Goal: Check status: Check status

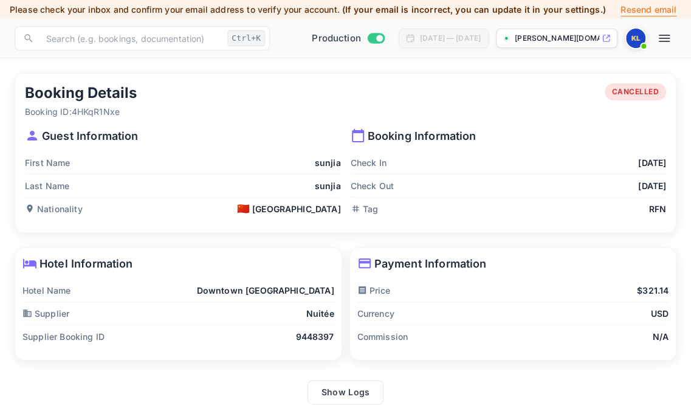
drag, startPoint x: 618, startPoint y: 135, endPoint x: 612, endPoint y: 134, distance: 6.1
click at [618, 135] on p "Booking Information" at bounding box center [509, 136] width 316 height 16
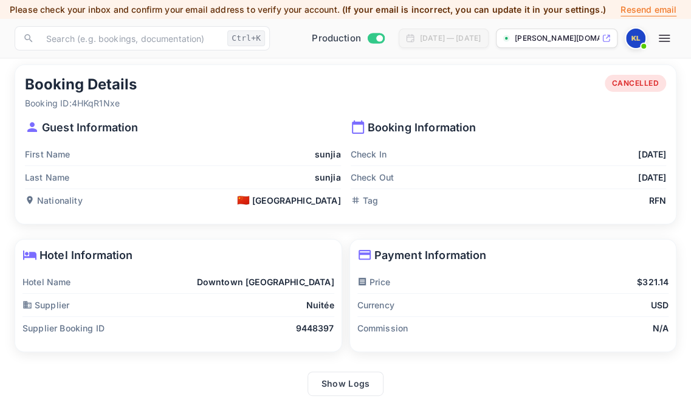
scroll to position [12, 0]
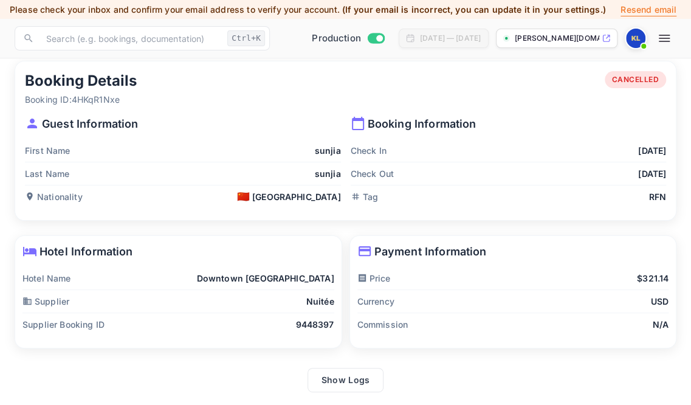
click at [609, 137] on div "Booking Information Check In [DATE] Check Out [DATE] Tag RFN" at bounding box center [504, 157] width 326 height 102
drag, startPoint x: 366, startPoint y: 123, endPoint x: 507, endPoint y: 137, distance: 141.7
click at [507, 137] on div "Booking Information Check In [DATE] Check Out [DATE] Tag RFN" at bounding box center [504, 157] width 326 height 102
click at [460, 145] on div "Check In [DATE]" at bounding box center [509, 150] width 316 height 23
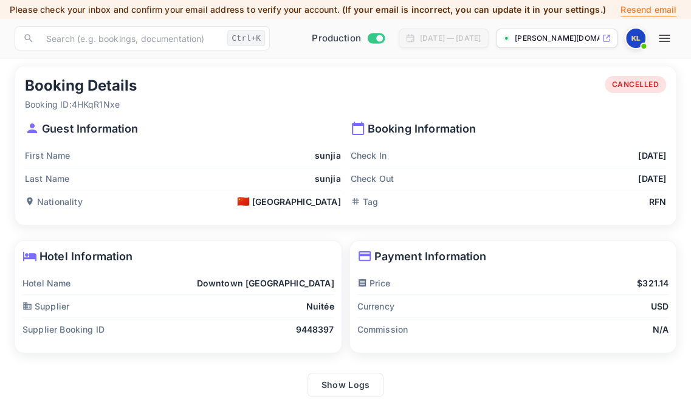
scroll to position [0, 0]
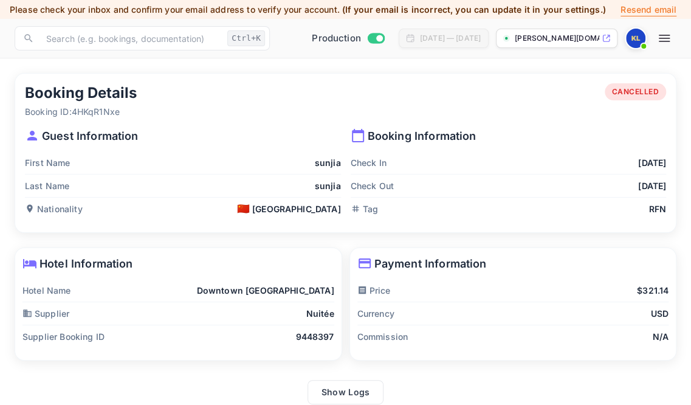
click at [654, 136] on p "Booking Information" at bounding box center [509, 136] width 316 height 16
drag, startPoint x: 74, startPoint y: 110, endPoint x: 139, endPoint y: 99, distance: 65.5
click at [161, 110] on div "Booking Details Booking ID: 4HKqR1Nxe CANCELLED" at bounding box center [345, 100] width 641 height 35
copy p "4HKqR1Nxe"
click at [83, 32] on input "text" at bounding box center [131, 38] width 184 height 24
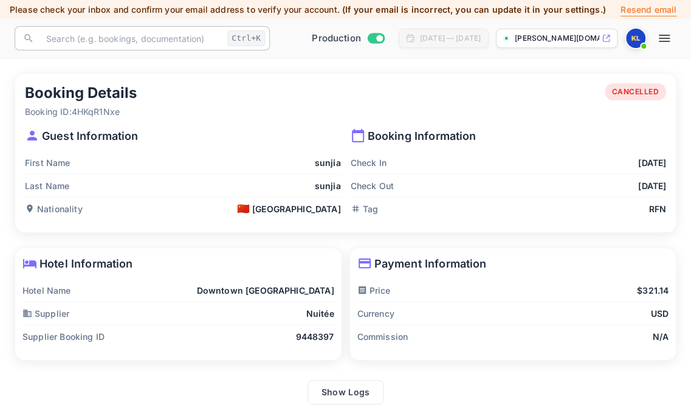
paste input "4HKqR1Nxe"
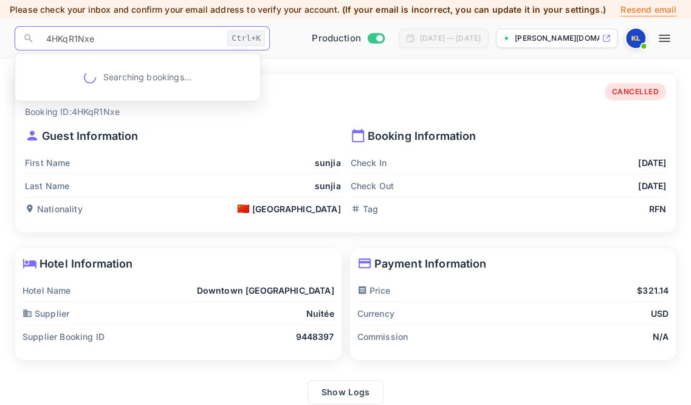
click at [182, 36] on input "4HKqR1Nxe" at bounding box center [131, 38] width 184 height 24
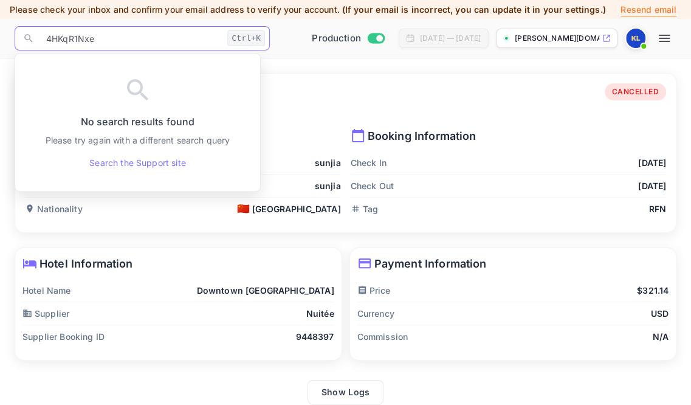
click at [299, 123] on div "Guest Information First Name [PERSON_NAME] Last Name sunjia Nationality 🇨🇳 [DEM…" at bounding box center [178, 169] width 326 height 102
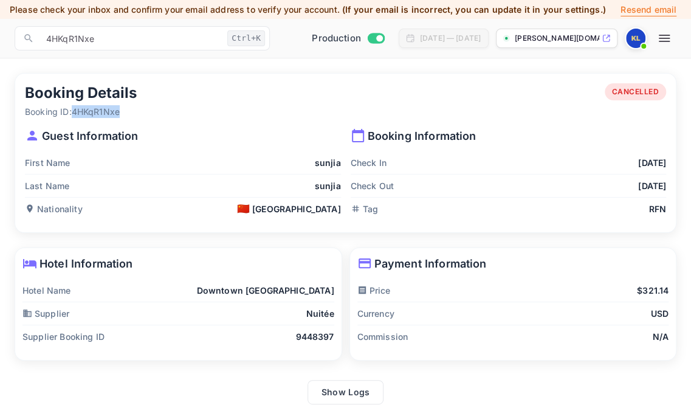
drag, startPoint x: 74, startPoint y: 110, endPoint x: 123, endPoint y: 111, distance: 49.3
click at [123, 111] on p "Booking ID: 4HKqR1Nxe" at bounding box center [81, 111] width 112 height 13
copy p "4HKqR1Nxe"
drag, startPoint x: 108, startPoint y: 41, endPoint x: 5, endPoint y: 39, distance: 103.4
click at [5, 39] on div "Now you can check your travel website directly from the link. Check your websit…" at bounding box center [345, 209] width 691 height 419
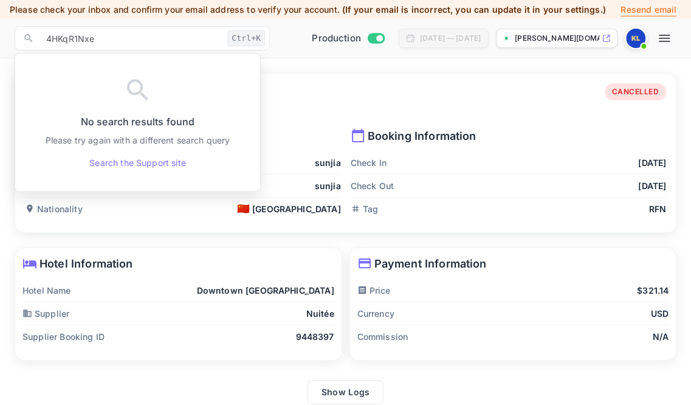
click at [316, 114] on div "Booking Details Booking ID: 4HKqR1Nxe CANCELLED" at bounding box center [345, 100] width 641 height 35
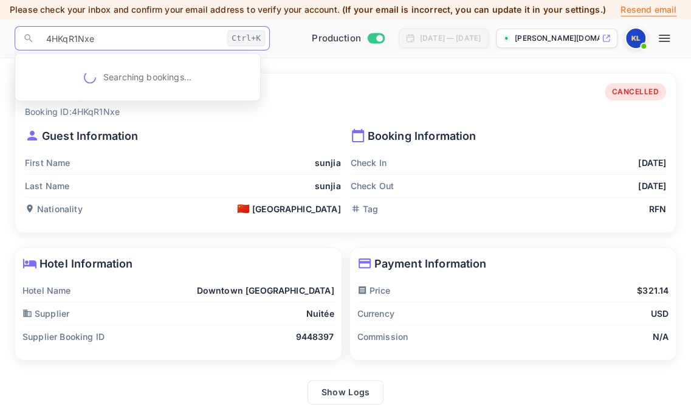
drag, startPoint x: 115, startPoint y: 35, endPoint x: 5, endPoint y: 31, distance: 110.1
click at [5, 31] on div "Now you can check your travel website directly from the link. Check your websit…" at bounding box center [345, 209] width 691 height 419
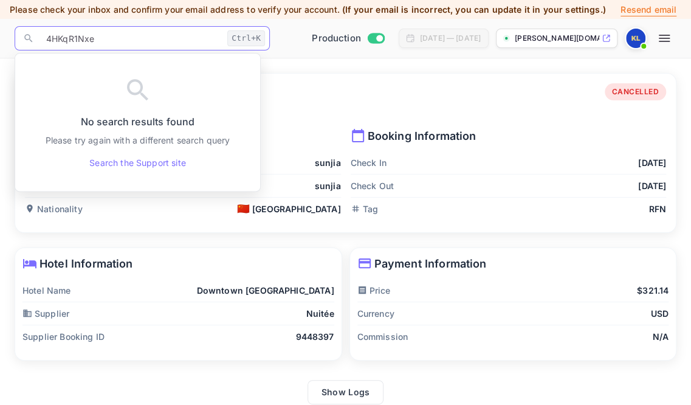
paste input "GmPiLKOb8"
type input "GmPiLKOb8"
click at [350, 76] on div "Booking Details Booking ID: 4HKqR1Nxe CANCELLED Guest Information First Name su…" at bounding box center [345, 153] width 661 height 159
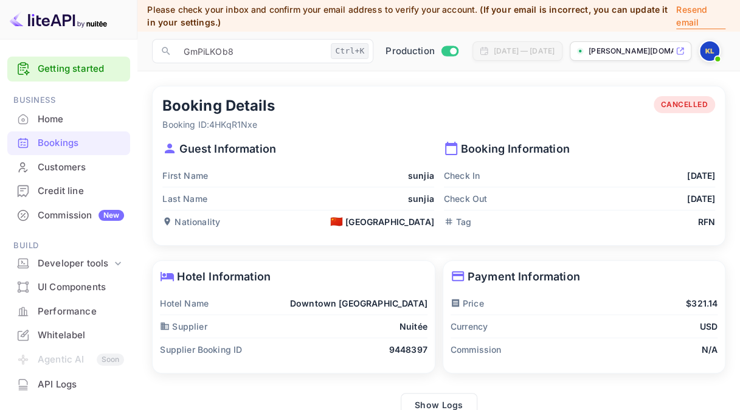
click at [62, 143] on div "Bookings" at bounding box center [81, 143] width 86 height 14
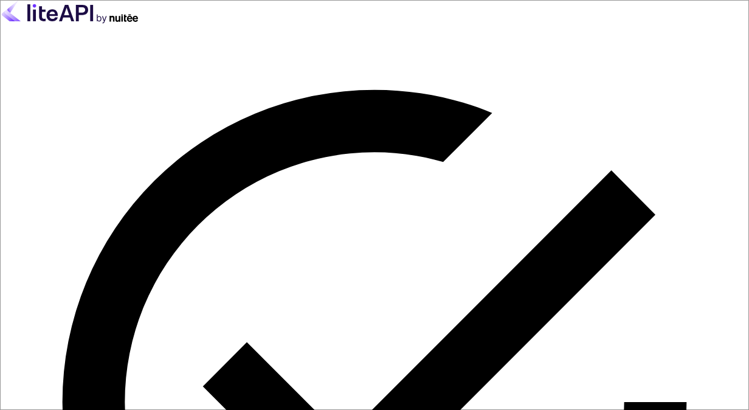
type input "[EMAIL_ADDRESS][DOMAIN_NAME]"
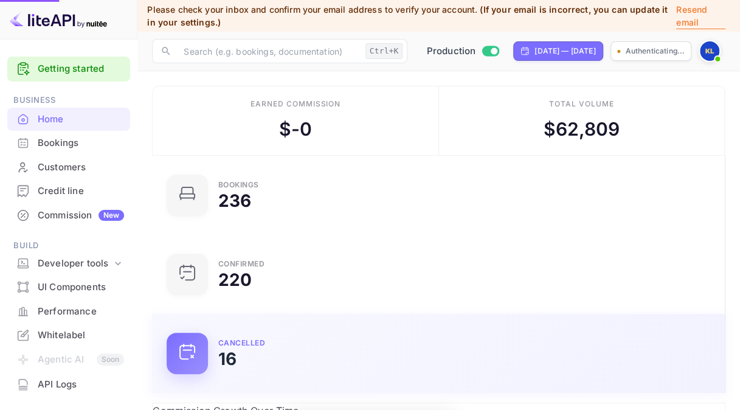
scroll to position [188, 168]
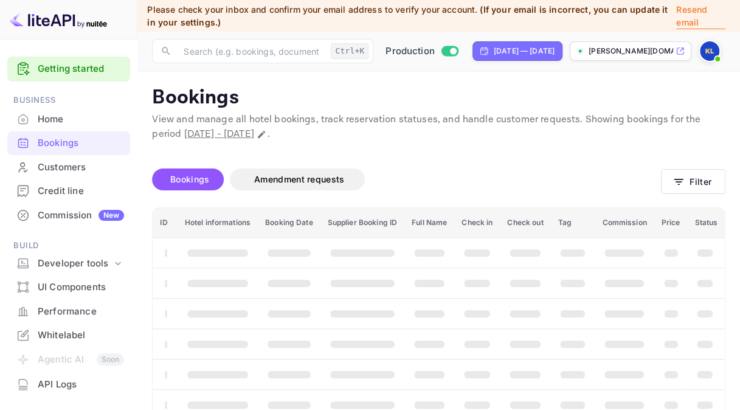
click at [70, 140] on div "Bookings" at bounding box center [81, 143] width 86 height 14
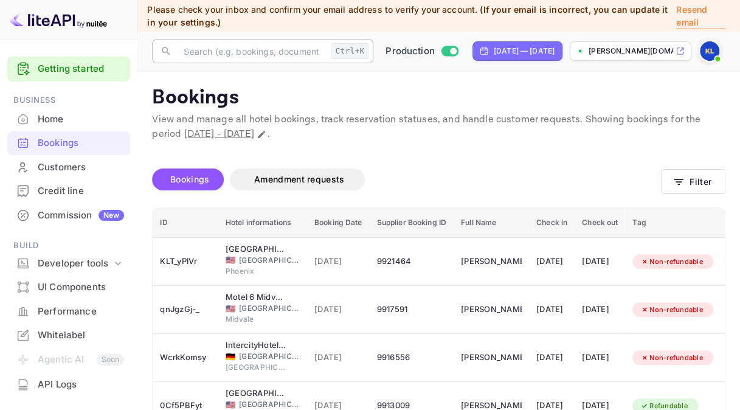
click at [250, 49] on input "text" at bounding box center [251, 51] width 150 height 24
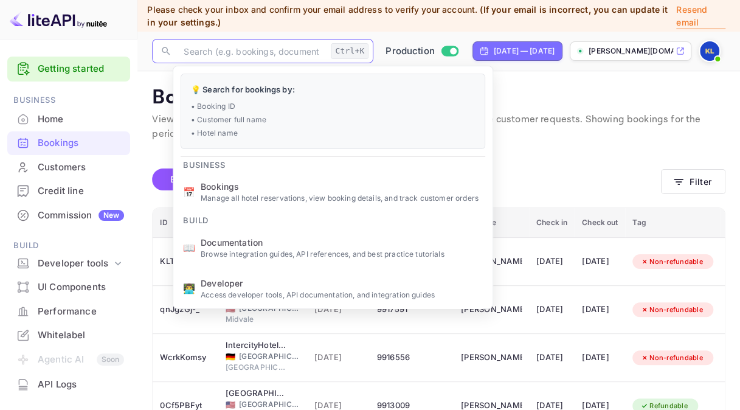
paste input "GmPiLKOb8"
type input "GmPiLKOb8"
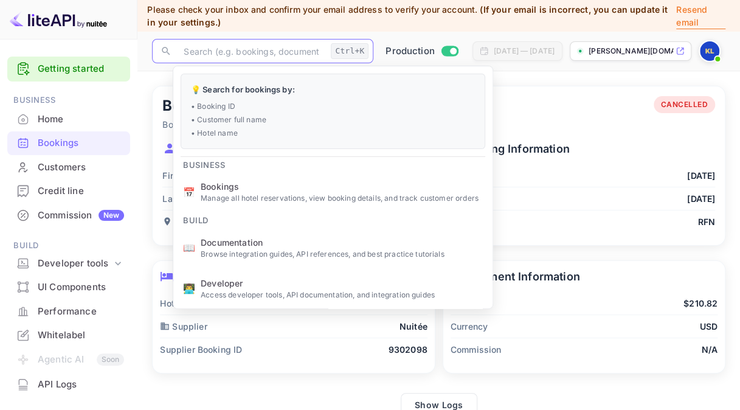
click at [91, 143] on div "Bookings" at bounding box center [81, 143] width 86 height 14
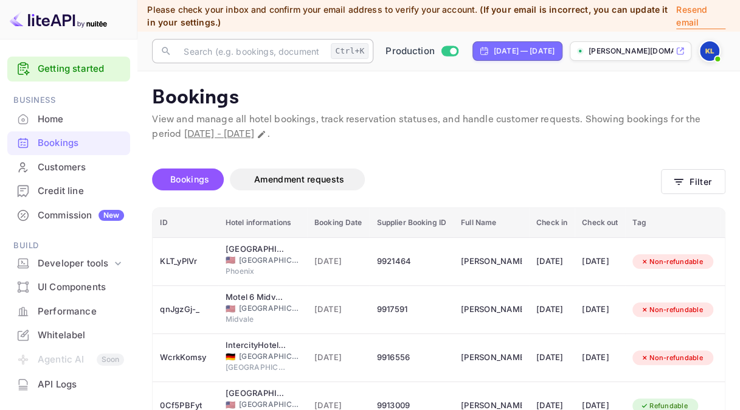
click at [281, 49] on input "text" at bounding box center [251, 51] width 150 height 24
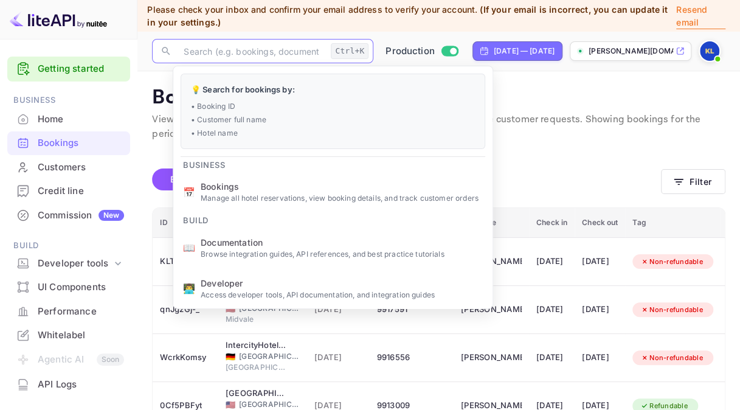
paste input "GmPiLKOb8"
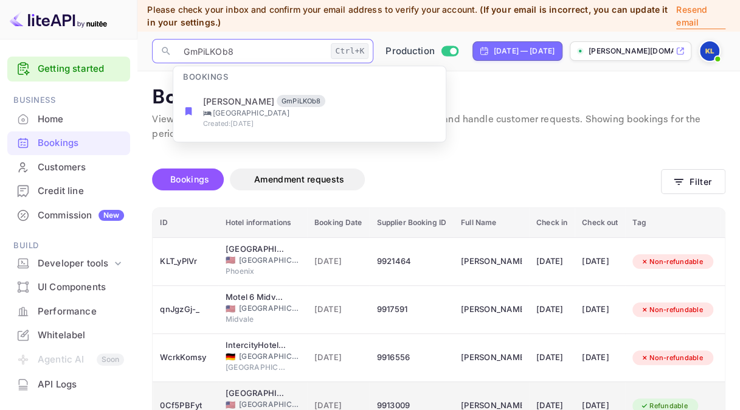
type input "GmPiLKOb8"
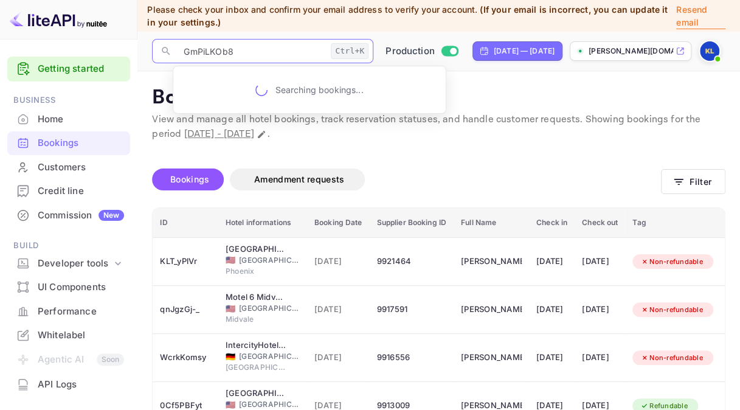
click at [241, 46] on input "GmPiLKOb8" at bounding box center [251, 51] width 150 height 24
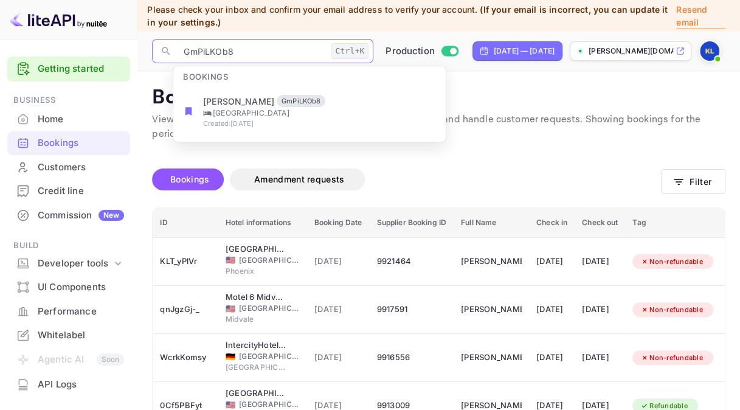
click at [261, 46] on input "GmPiLKOb8" at bounding box center [251, 51] width 150 height 24
click at [623, 168] on div "Bookings Amendment requests" at bounding box center [406, 179] width 509 height 22
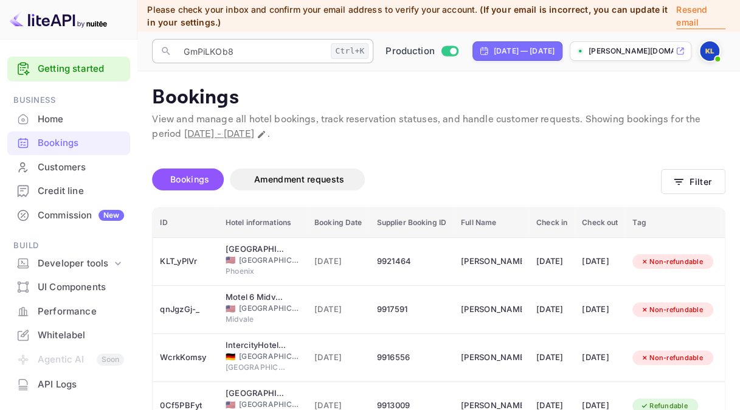
click at [291, 52] on input "GmPiLKOb8" at bounding box center [251, 51] width 150 height 24
